Goal: Navigation & Orientation: Find specific page/section

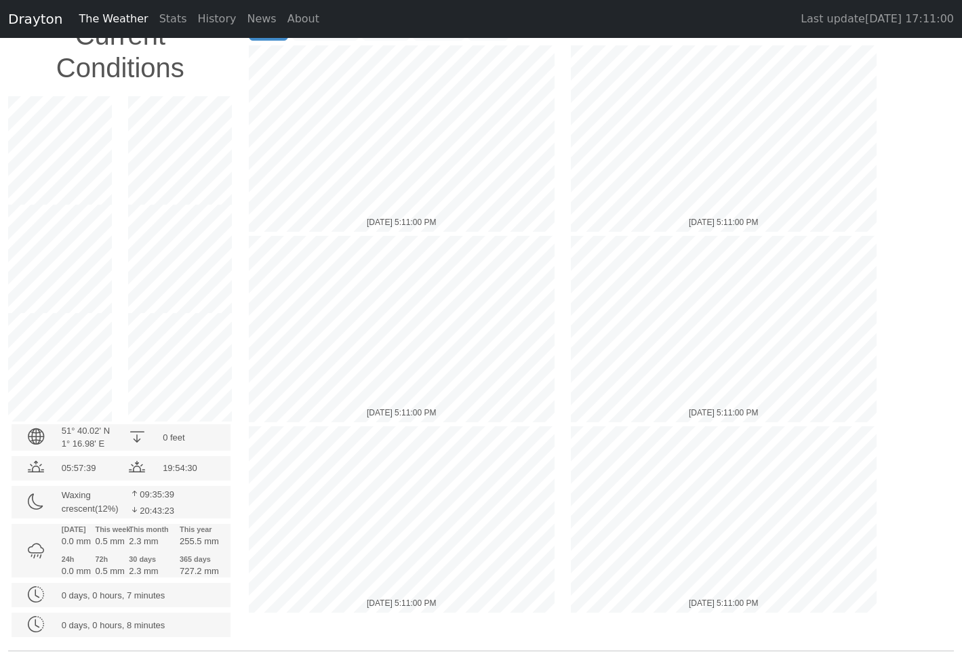
scroll to position [61, 0]
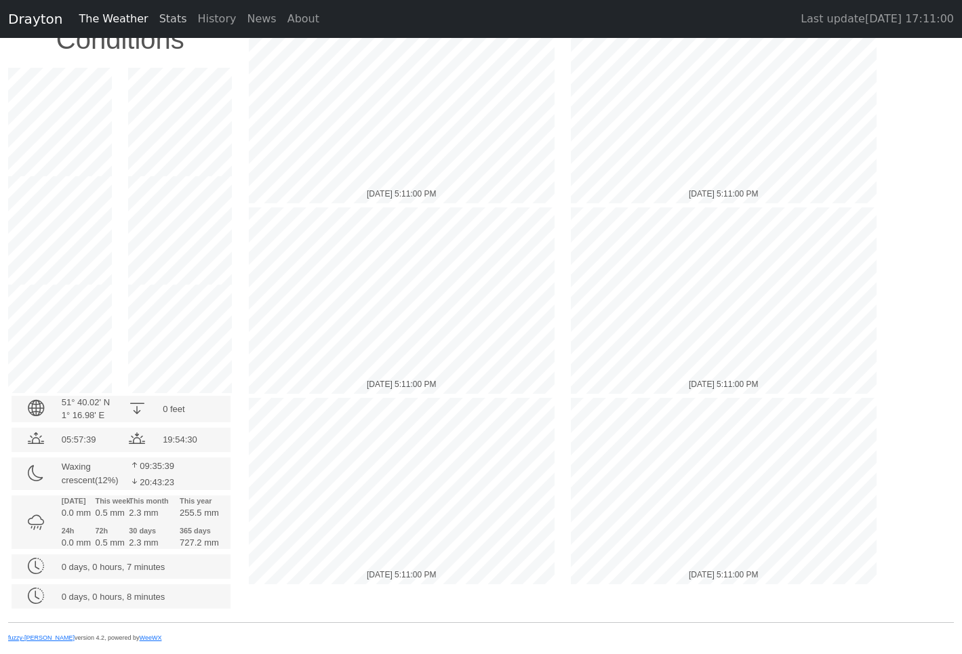
click at [161, 16] on span "Stats" at bounding box center [173, 18] width 28 height 13
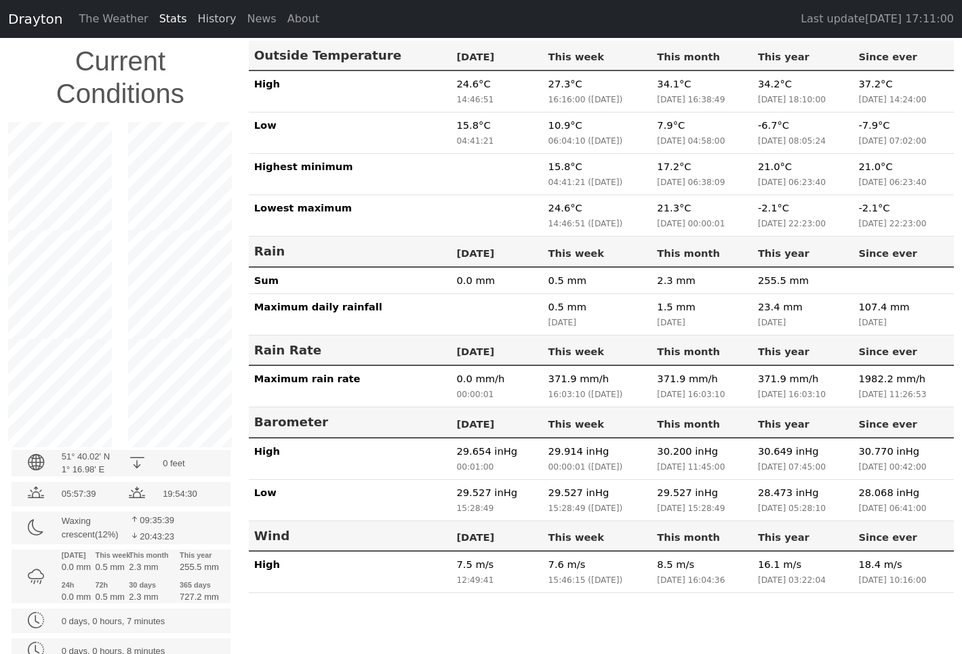
click at [193, 22] on link "History" at bounding box center [217, 18] width 49 height 27
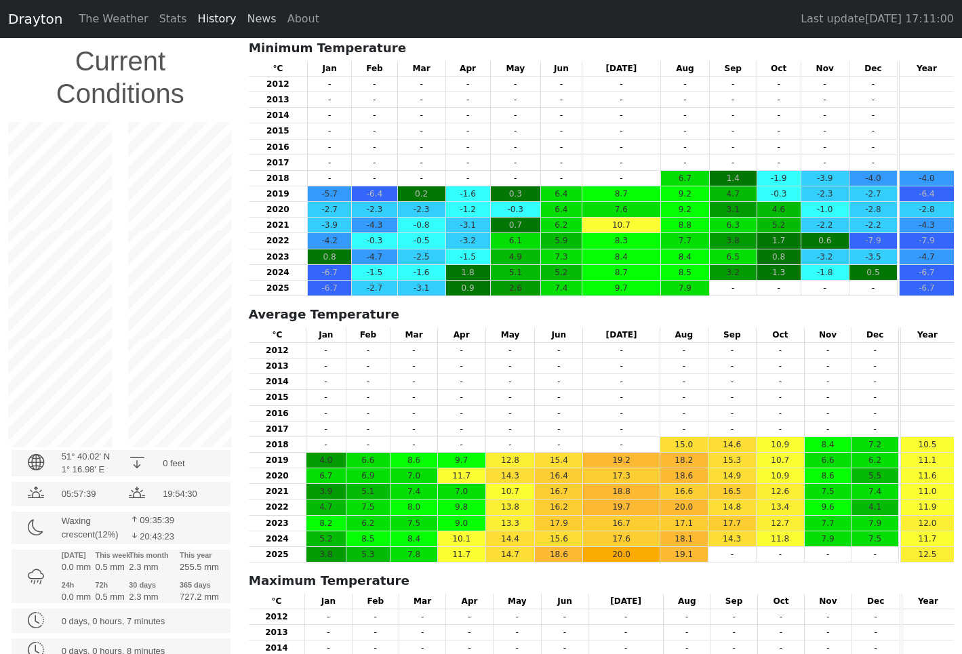
click at [247, 19] on span "News" at bounding box center [261, 18] width 29 height 13
click at [287, 14] on span "About" at bounding box center [303, 18] width 32 height 13
click at [207, 20] on span "History" at bounding box center [217, 18] width 39 height 13
